Goal: Task Accomplishment & Management: Manage account settings

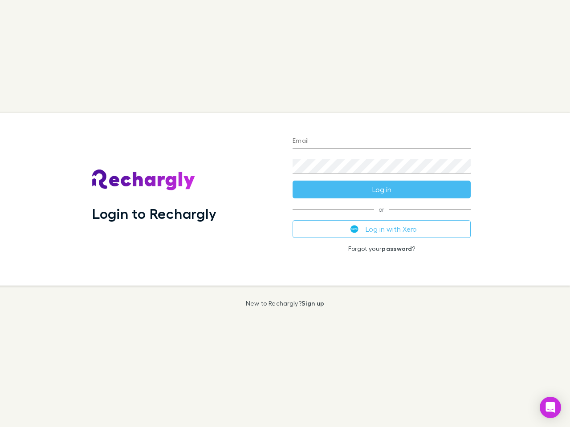
click at [285, 214] on div "Login to Rechargly" at bounding box center [185, 199] width 200 height 173
click at [381, 142] on input "Email" at bounding box center [381, 141] width 178 height 14
click at [381, 190] on button "Log in" at bounding box center [381, 190] width 178 height 18
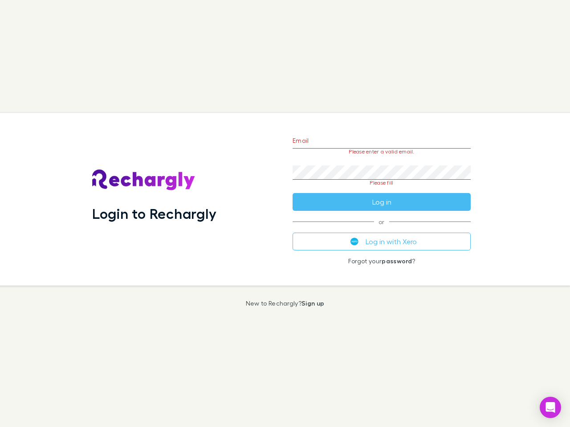
click at [381, 229] on div "Email Please enter a valid email. Password Please fill Log in or Log in with Xe…" at bounding box center [381, 199] width 192 height 173
click at [550, 408] on icon "Open Intercom Messenger" at bounding box center [550, 407] width 9 height 11
